Goal: Task Accomplishment & Management: Use online tool/utility

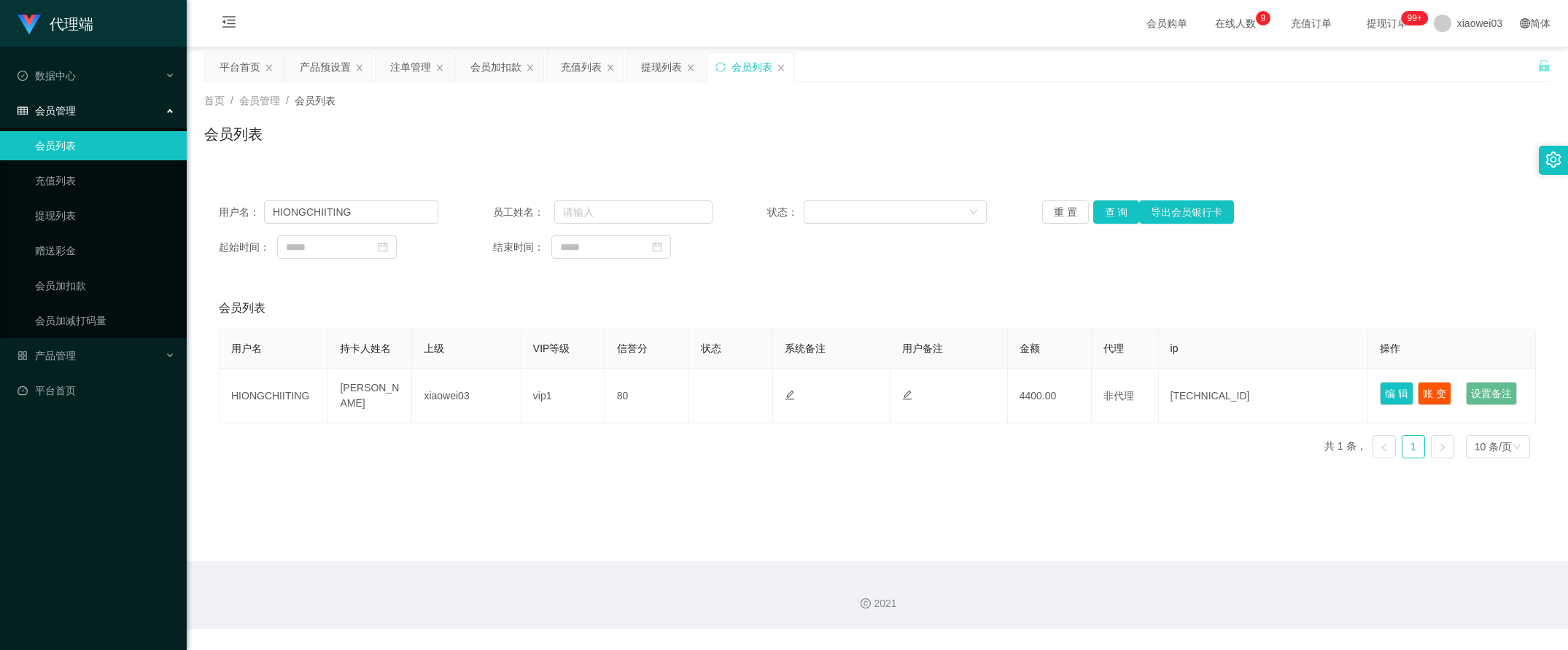
click at [1458, 26] on span "xiaowei03" at bounding box center [1480, 23] width 45 height 47
click at [1460, 71] on li "退出登录" at bounding box center [1466, 64] width 109 height 23
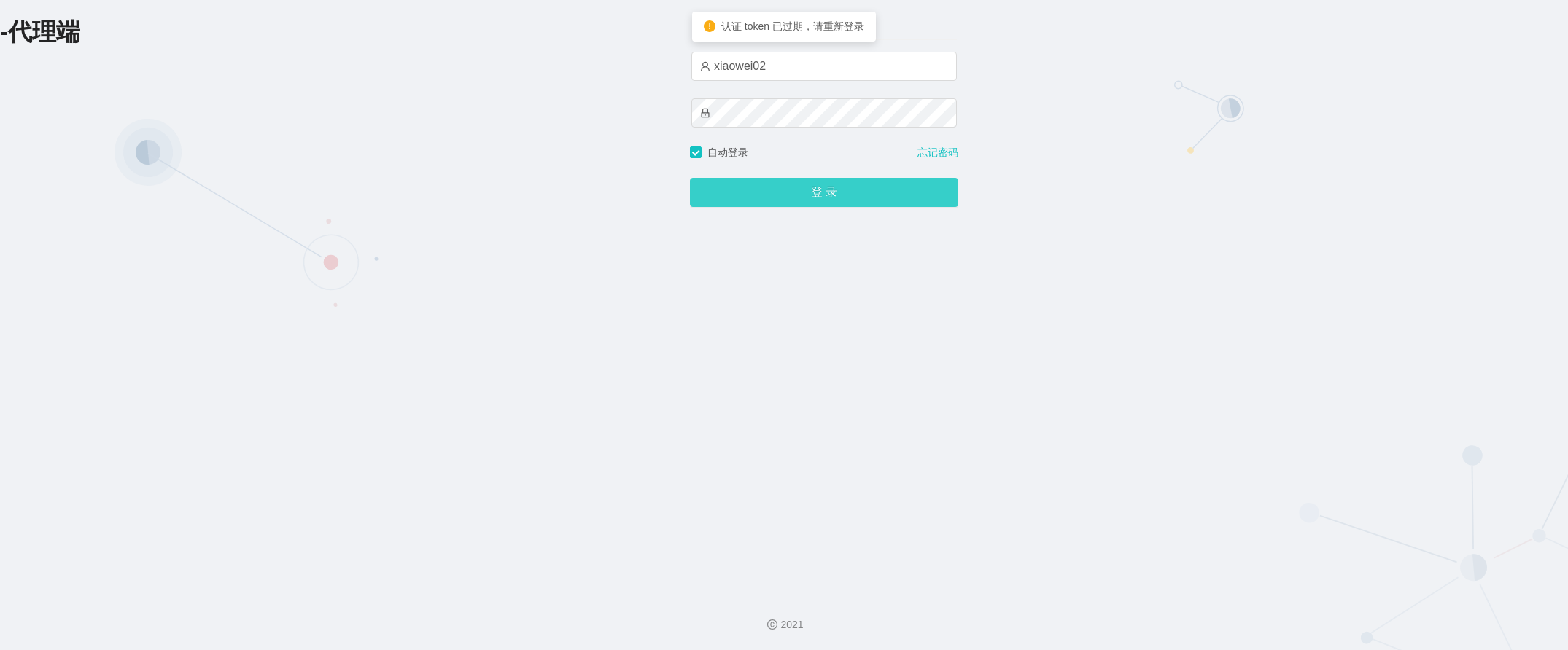
click at [847, 197] on button "登 录" at bounding box center [824, 192] width 268 height 29
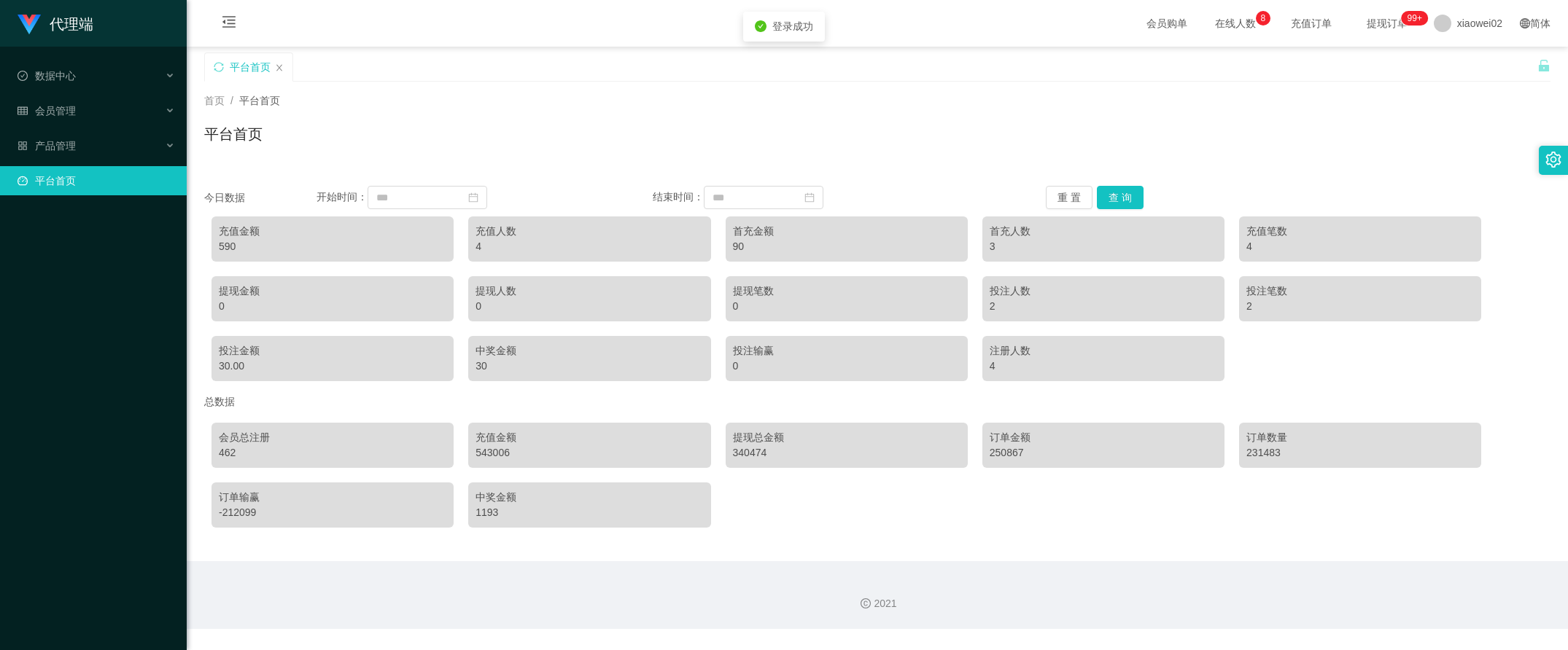
click at [87, 127] on li "会员管理" at bounding box center [93, 113] width 187 height 33
click at [96, 136] on div "产品管理" at bounding box center [93, 146] width 187 height 29
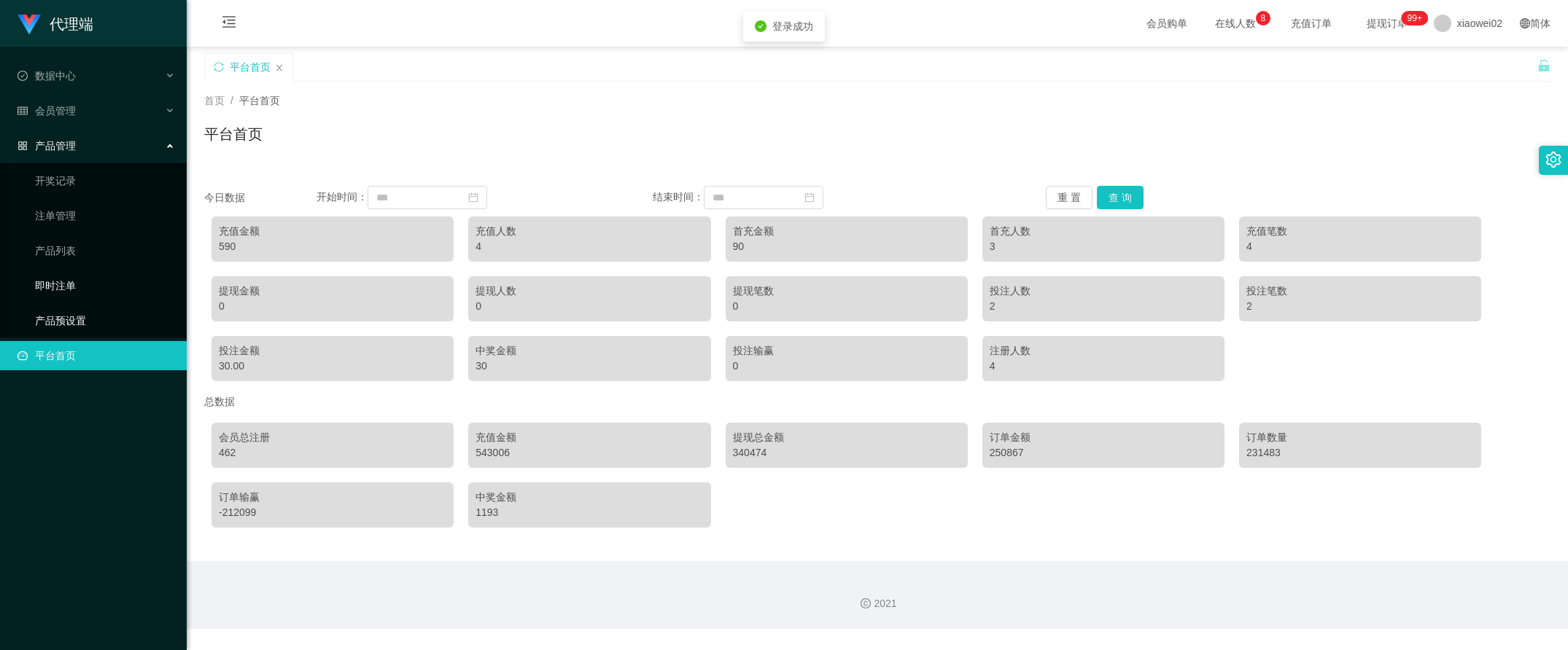
click at [68, 311] on link "产品预设置" at bounding box center [105, 321] width 140 height 29
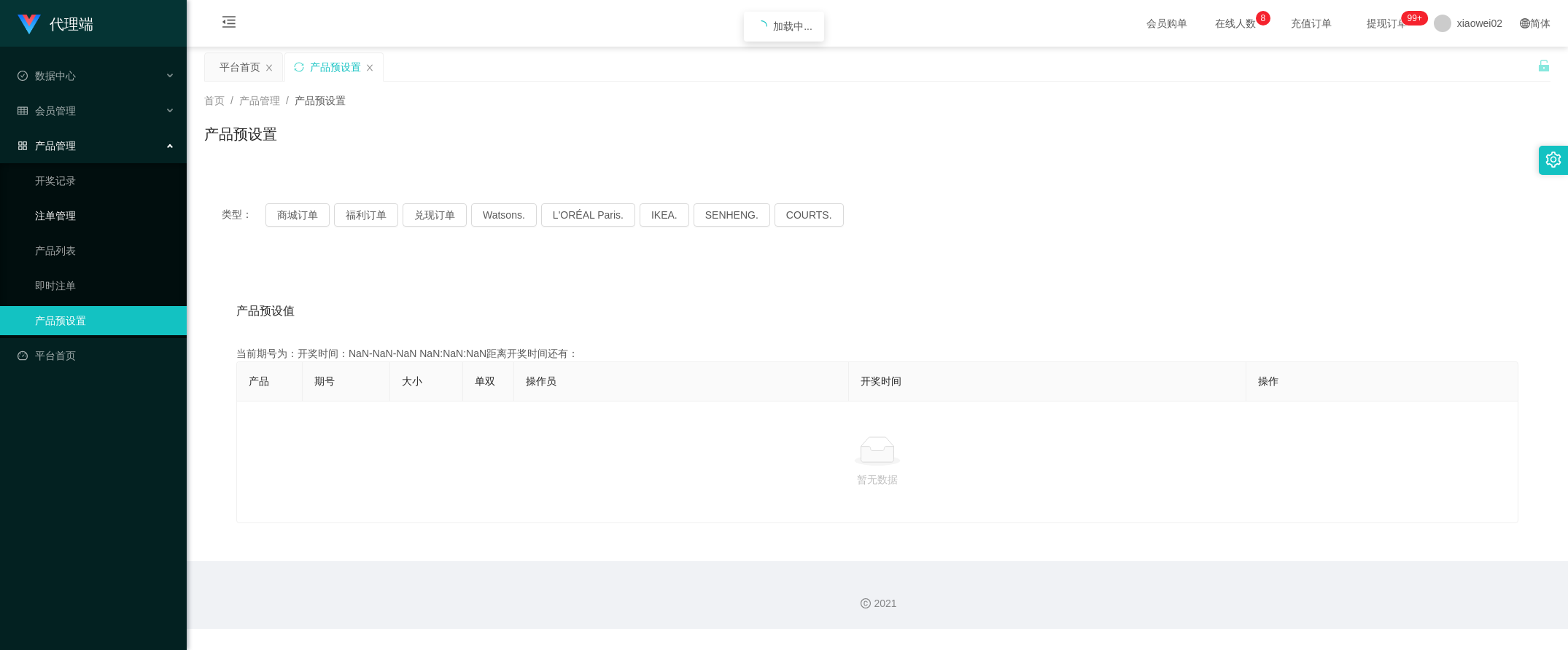
click at [97, 213] on link "注单管理" at bounding box center [105, 215] width 140 height 29
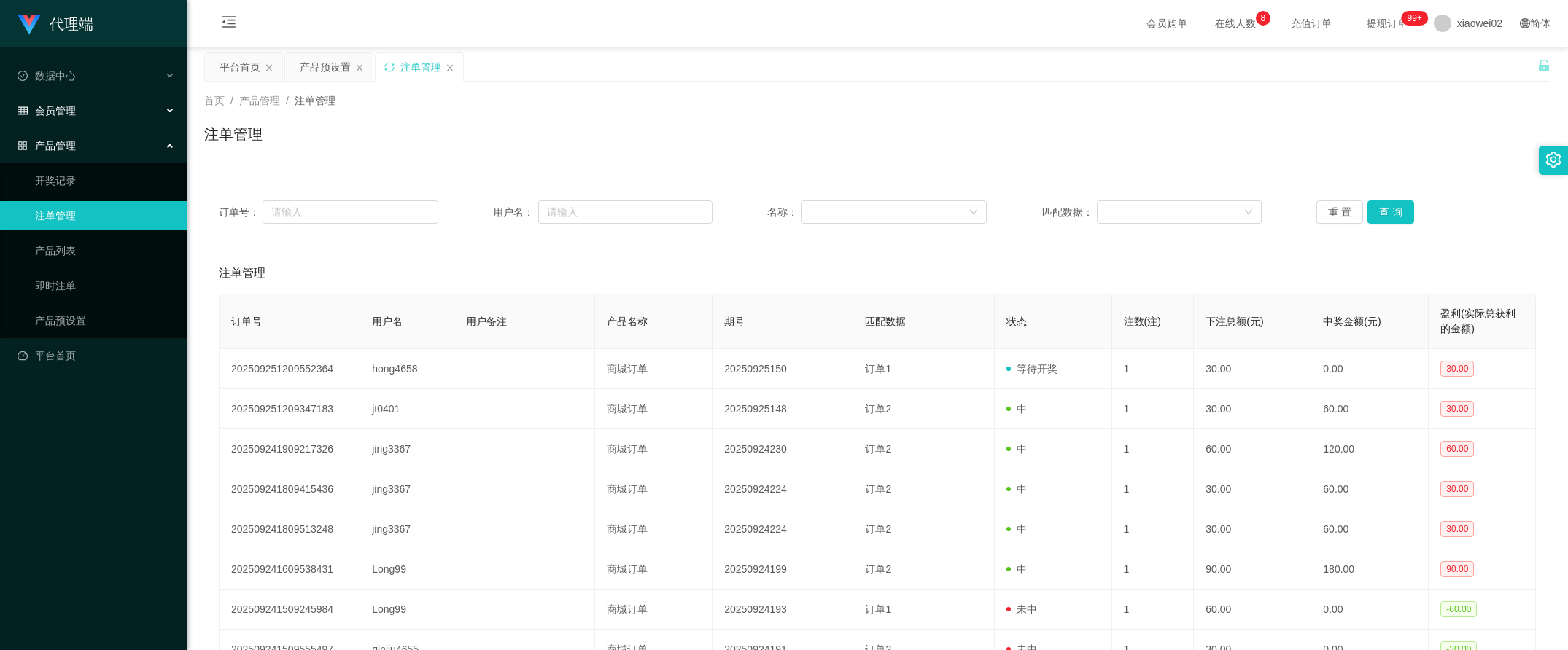
click at [115, 112] on div "会员管理" at bounding box center [93, 111] width 187 height 29
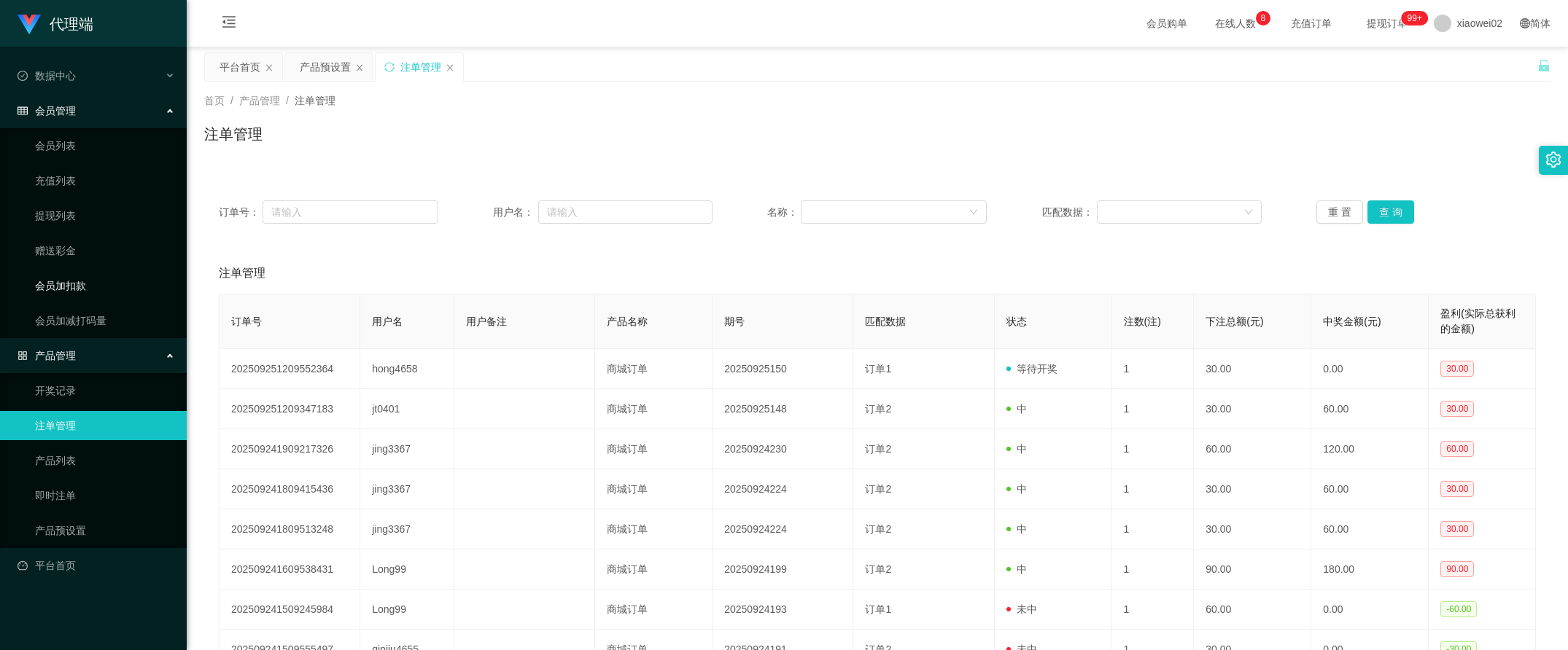
click at [78, 279] on link "会员加扣款" at bounding box center [105, 285] width 140 height 29
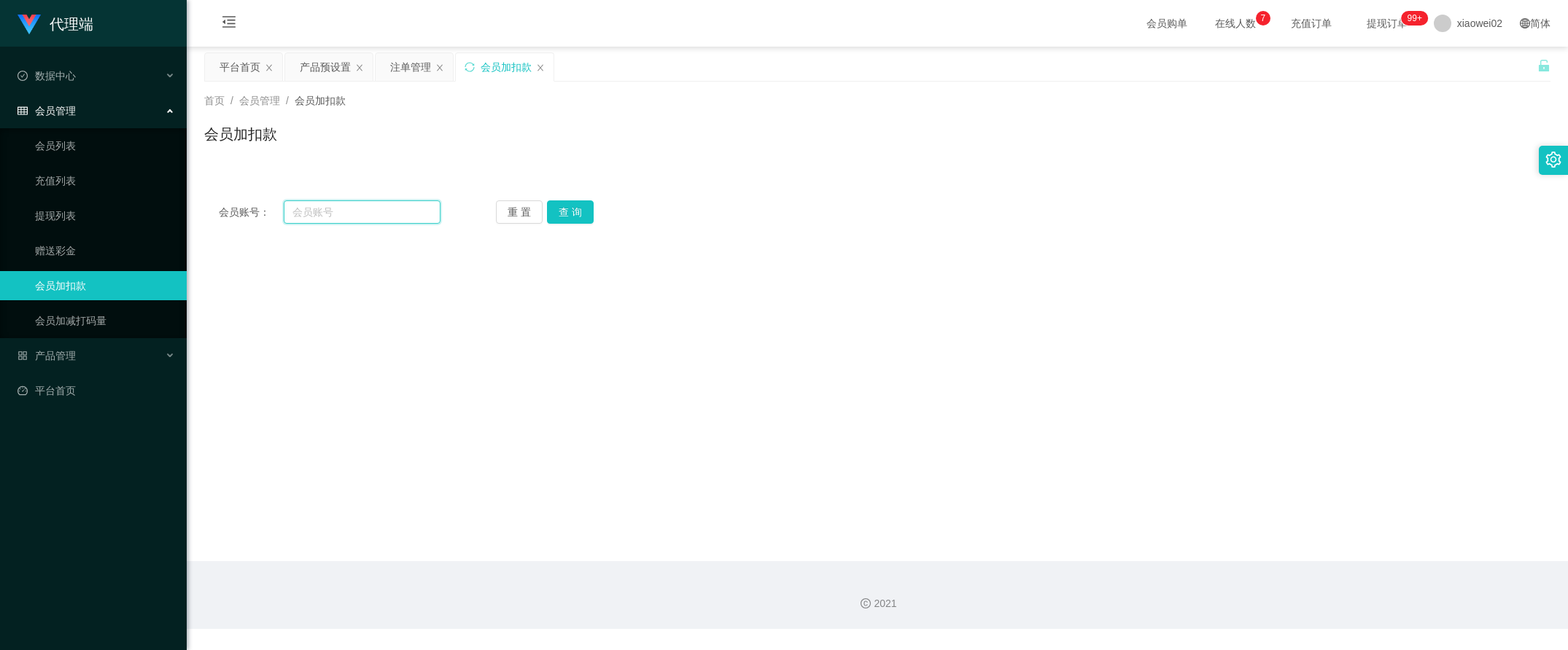
click at [365, 216] on input "text" at bounding box center [362, 212] width 157 height 23
paste input "jing3367"
type input "jing3367"
click at [574, 213] on button "查 询" at bounding box center [570, 212] width 47 height 23
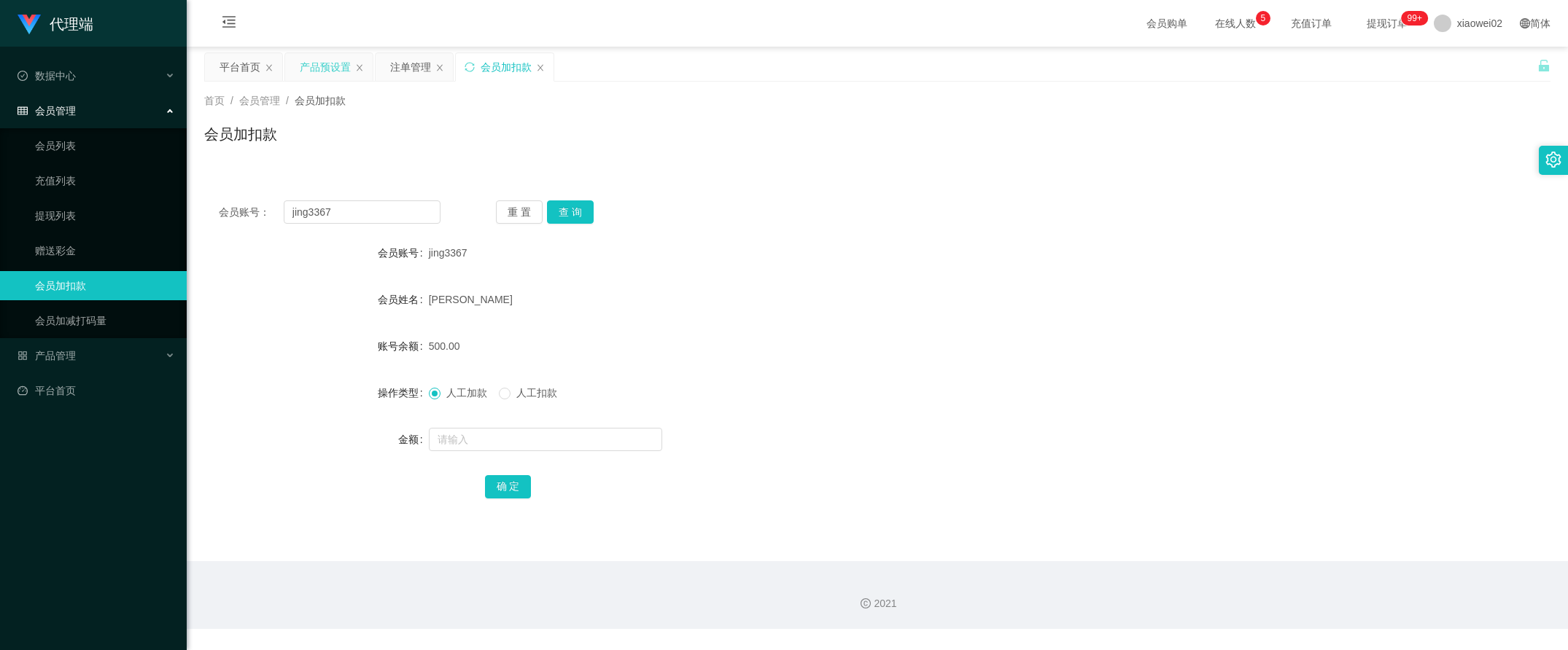
click at [330, 64] on div "产品预设置" at bounding box center [325, 67] width 51 height 28
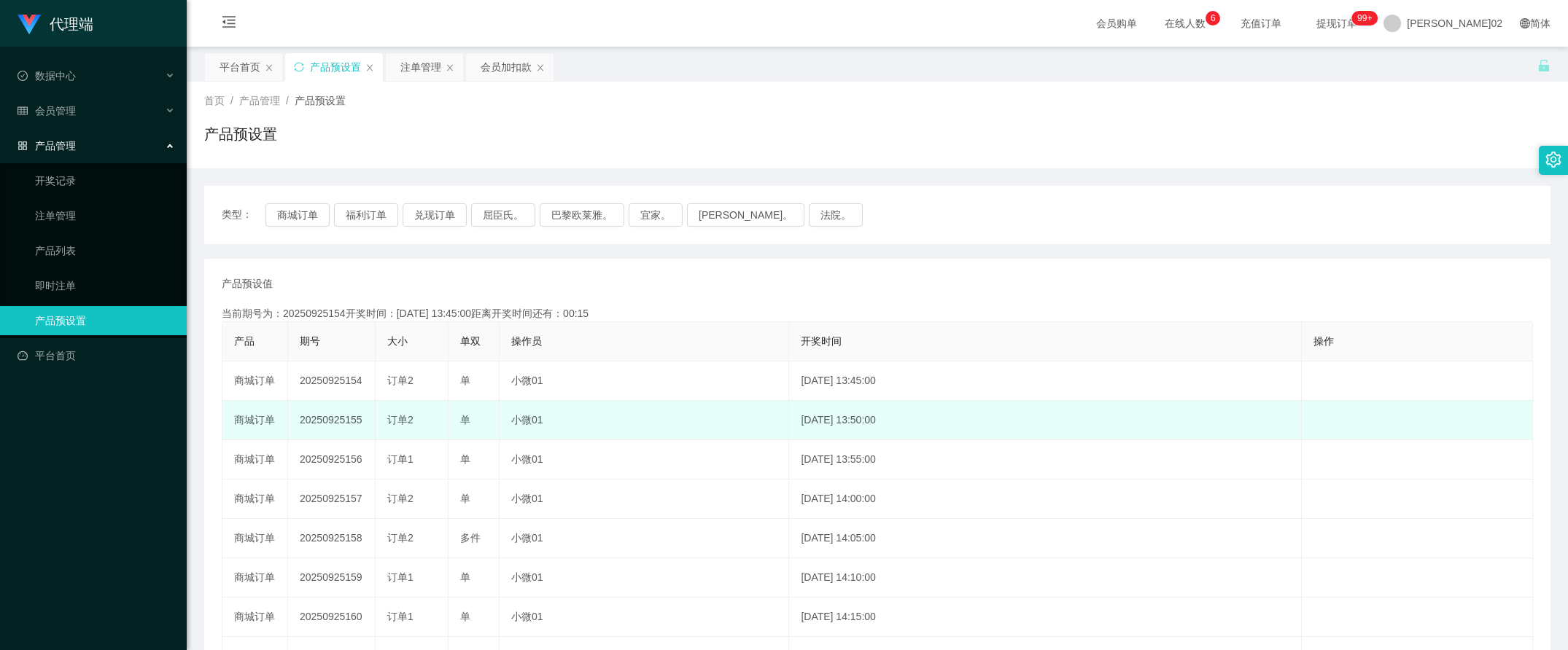
click at [349, 420] on td "20250925155" at bounding box center [331, 420] width 87 height 39
copy td "20250925155"
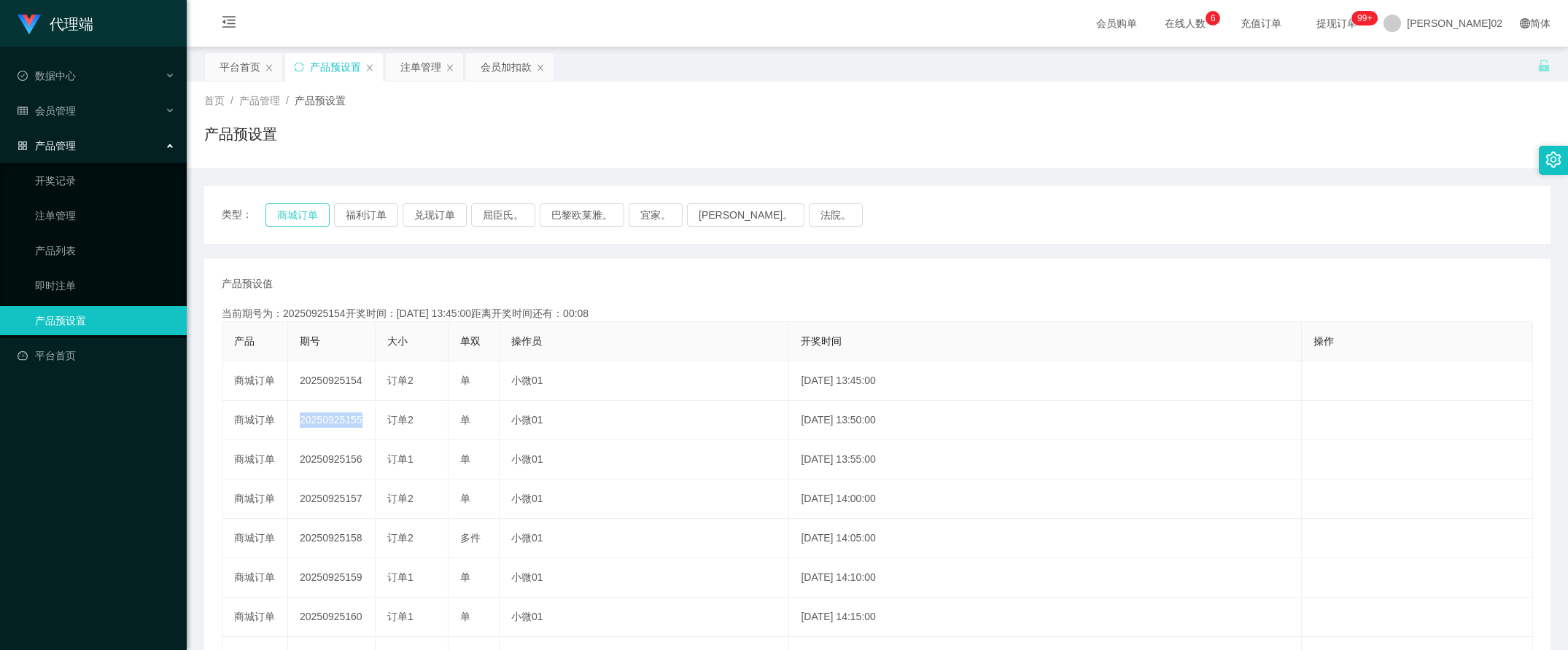
click at [303, 220] on button "商城订单" at bounding box center [297, 214] width 64 height 23
click at [300, 209] on button "商城订单" at bounding box center [297, 214] width 64 height 23
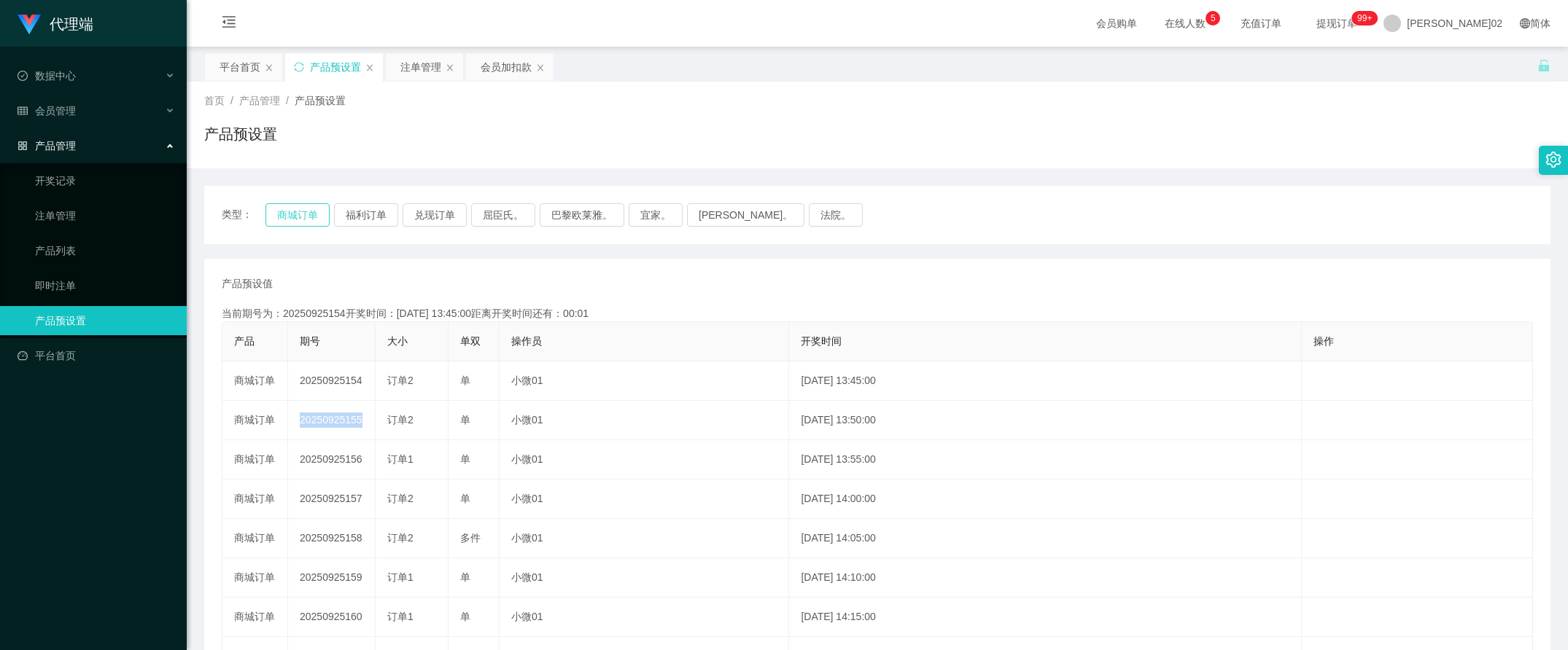
click at [300, 209] on button "商城订单" at bounding box center [297, 214] width 64 height 23
click at [301, 210] on button "商城订单" at bounding box center [297, 214] width 64 height 23
click at [359, 248] on div "类型： 商城订单 福利订单 兑现订单 屈臣氏。 巴黎欧莱雅。 宜家。 森亨。 法院。 产品预设值 添加期号 当前期号为：20250925154开奖时间：202…" at bounding box center [877, 503] width 1347 height 634
